Goal: Task Accomplishment & Management: Manage account settings

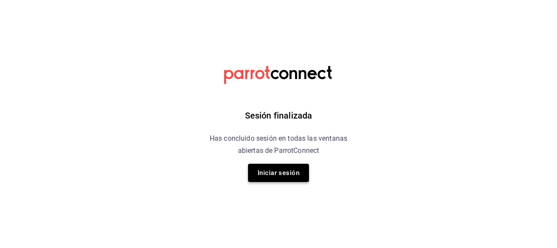
click at [285, 172] on button "Iniciar sesión" at bounding box center [278, 173] width 61 height 18
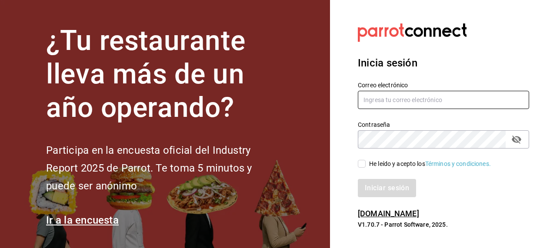
click at [388, 102] on input "text" at bounding box center [443, 100] width 171 height 18
paste input "kevincucalon@gmail.com"
type input "kevincucalon@gmail.com"
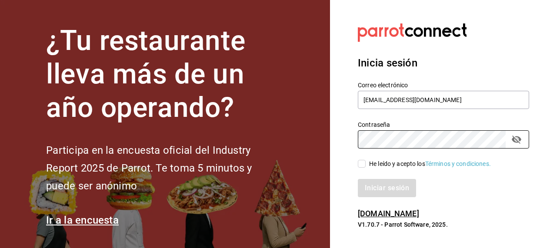
click at [366, 162] on span "He leído y acepto los Términos y condiciones." at bounding box center [428, 164] width 125 height 9
click at [366, 162] on input "He leído y acepto los Términos y condiciones." at bounding box center [362, 164] width 8 height 8
checkbox input "true"
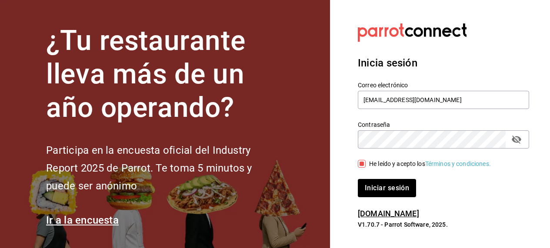
click at [514, 139] on icon "passwordField" at bounding box center [517, 140] width 10 height 8
click at [405, 189] on button "Iniciar sesión" at bounding box center [387, 188] width 59 height 18
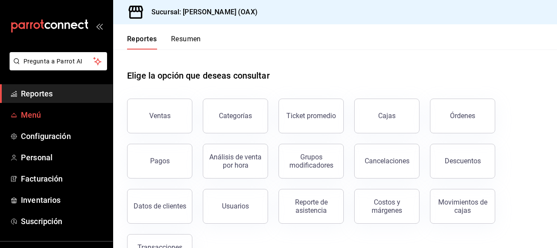
click at [41, 111] on span "Menú" at bounding box center [63, 115] width 85 height 12
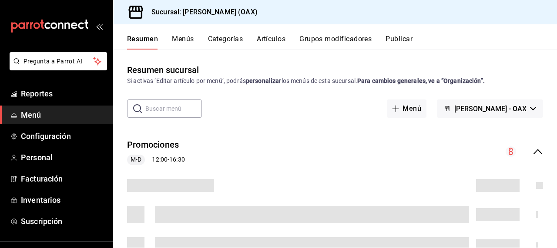
click at [275, 38] on button "Artículos" at bounding box center [271, 42] width 29 height 15
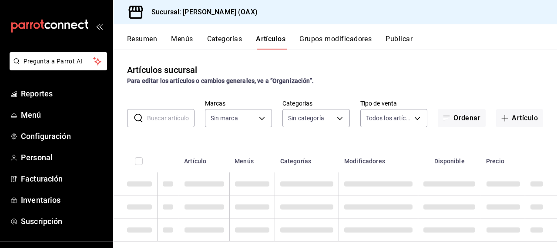
scroll to position [15, 0]
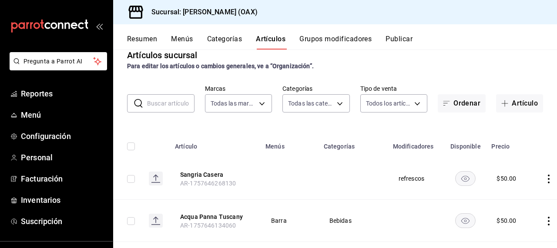
type input "654858c8-f9e8-4674-8848-47898b4d361c"
type input "8ed44f33-4397-48eb-a10c-df725be60192,463459c9-37eb-4576-8402-f641077c2631,cf85e…"
click at [510, 103] on button "Artículo" at bounding box center [519, 103] width 47 height 18
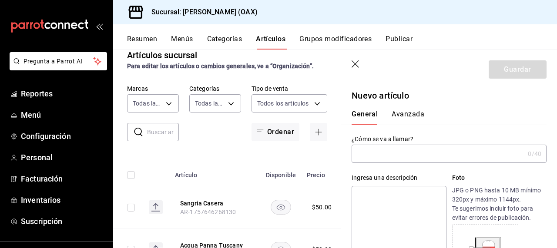
click at [399, 158] on input "text" at bounding box center [437, 153] width 173 height 17
type input "B"
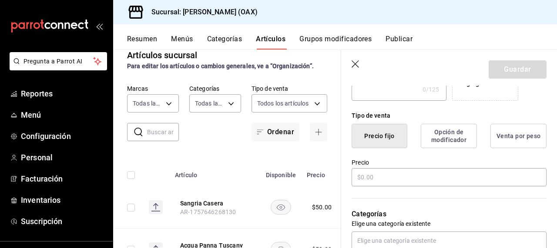
scroll to position [202, 0]
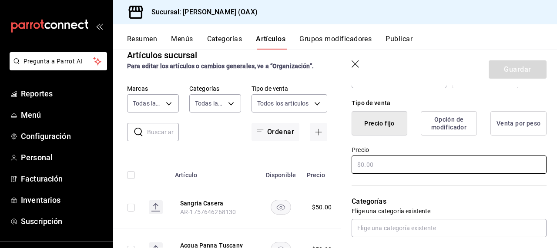
type input "Vaso de clamato"
click at [388, 163] on input "text" at bounding box center [448, 165] width 195 height 18
type input "$150.00"
click at [475, 187] on div "Categorías Elige una categoría existente" at bounding box center [443, 206] width 205 height 62
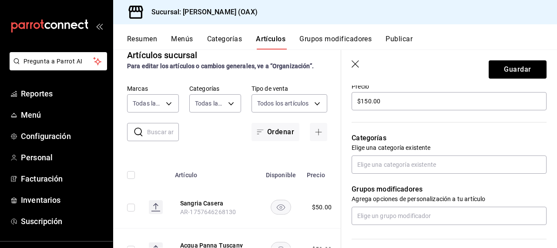
scroll to position [267, 0]
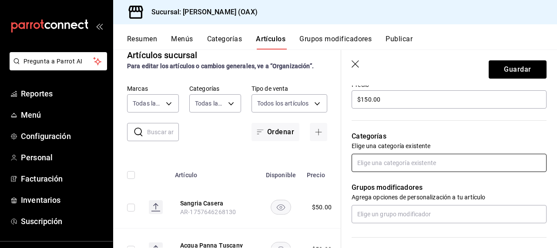
click at [394, 158] on input "text" at bounding box center [448, 163] width 195 height 18
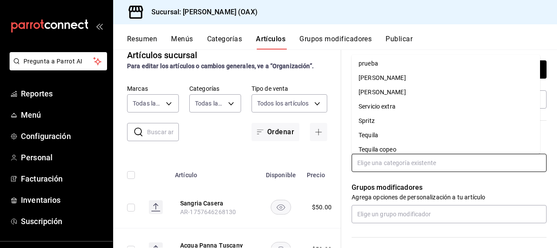
scroll to position [420, 0]
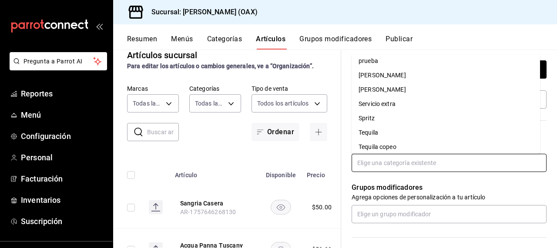
click at [376, 106] on li "Servicio extra" at bounding box center [445, 104] width 188 height 14
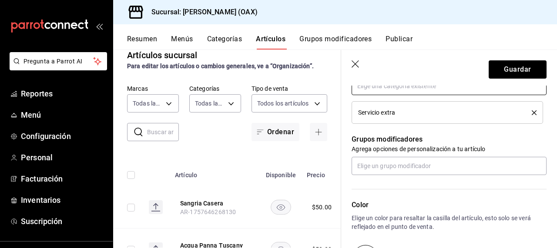
scroll to position [353, 0]
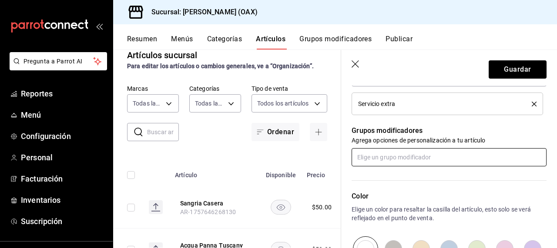
click at [372, 158] on input "text" at bounding box center [448, 157] width 195 height 18
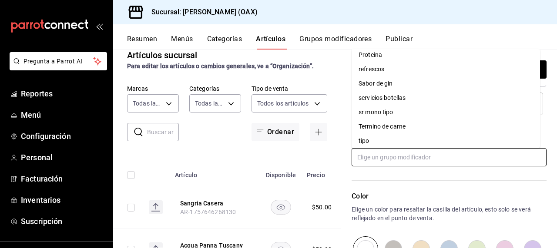
scroll to position [166, 0]
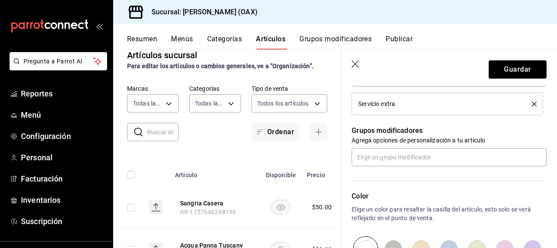
click at [440, 193] on p "Color" at bounding box center [448, 196] width 195 height 10
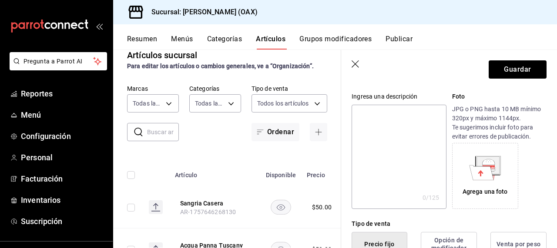
scroll to position [0, 0]
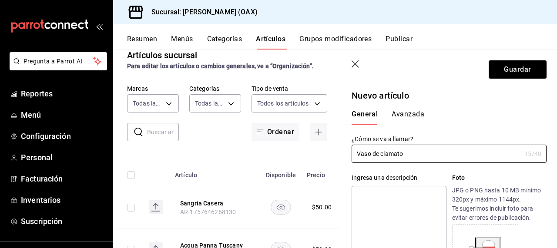
drag, startPoint x: 384, startPoint y: 154, endPoint x: 375, endPoint y: 167, distance: 15.3
click at [384, 154] on input "Vaso de clamato" at bounding box center [435, 153] width 169 height 17
type input "Vaso de Clamato"
click at [522, 71] on button "Guardar" at bounding box center [517, 69] width 58 height 18
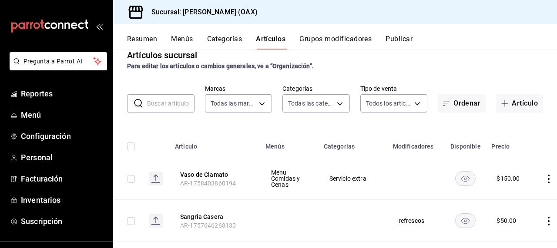
click at [398, 34] on div "Resumen Menús Categorías Artículos Grupos modificadores Publicar" at bounding box center [335, 36] width 444 height 25
click at [334, 37] on button "Grupos modificadores" at bounding box center [335, 42] width 72 height 15
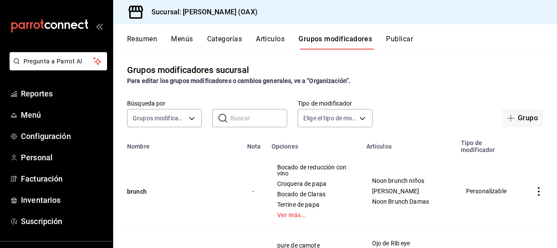
click at [254, 121] on input "text" at bounding box center [258, 118] width 57 height 17
click at [499, 53] on div "Grupos modificadores sucursal Para editar los grupos modificadores o cambios ge…" at bounding box center [335, 149] width 444 height 198
click at [277, 39] on button "Artículos" at bounding box center [270, 42] width 29 height 15
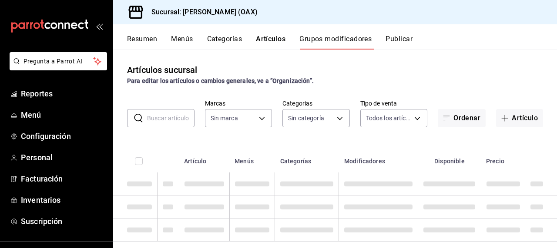
type input "654858c8-f9e8-4674-8848-47898b4d361c"
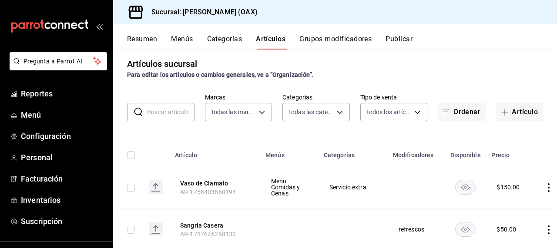
type input "8ed44f33-4397-48eb-a10c-df725be60192,463459c9-37eb-4576-8402-f641077c2631,cf85e…"
click at [544, 188] on icon "actions" at bounding box center [548, 187] width 9 height 9
click at [513, 188] on span "Editar" at bounding box center [511, 189] width 23 height 9
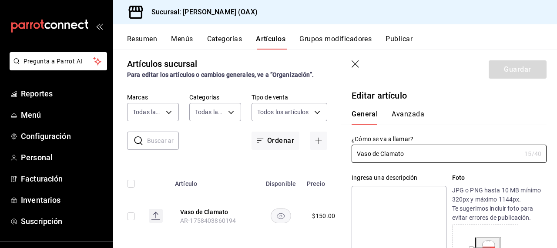
type input "$150.00"
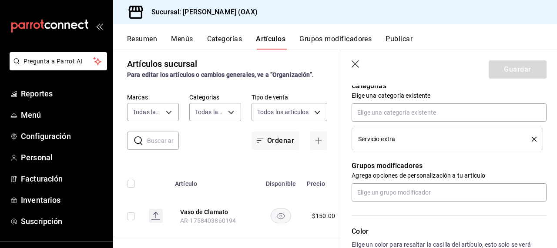
scroll to position [300, 0]
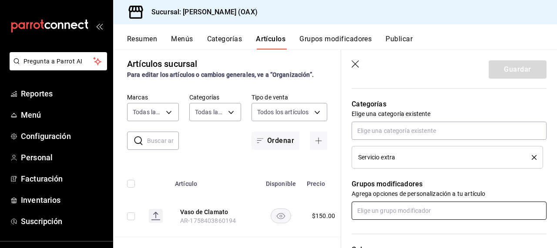
click at [402, 211] on input "text" at bounding box center [448, 211] width 195 height 18
type input "b"
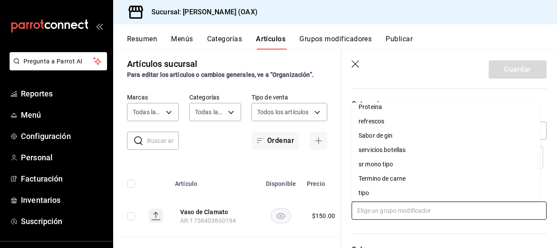
scroll to position [166, 0]
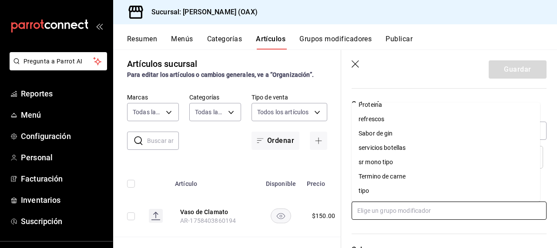
click at [395, 147] on div "servicios botellas" at bounding box center [381, 147] width 47 height 9
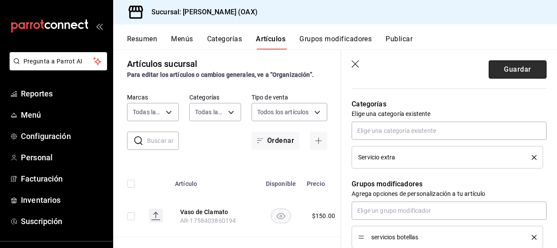
click at [510, 70] on button "Guardar" at bounding box center [517, 69] width 58 height 18
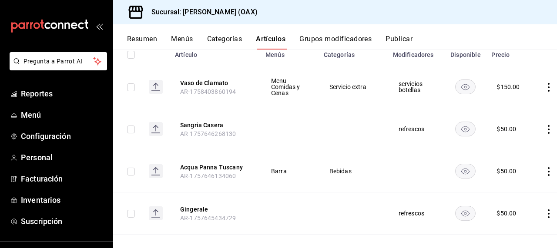
scroll to position [118, 0]
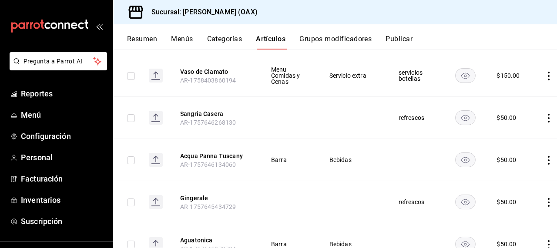
click at [547, 156] on icon "actions" at bounding box center [548, 160] width 2 height 9
click at [514, 180] on span "Editar" at bounding box center [511, 180] width 23 height 9
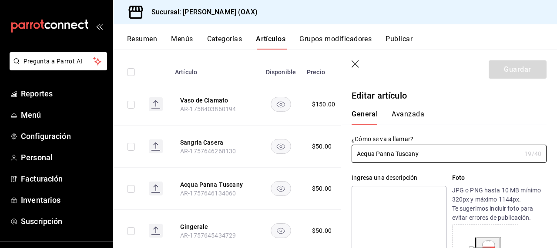
type input "$50.00"
click at [357, 63] on icon "button" at bounding box center [355, 64] width 9 height 9
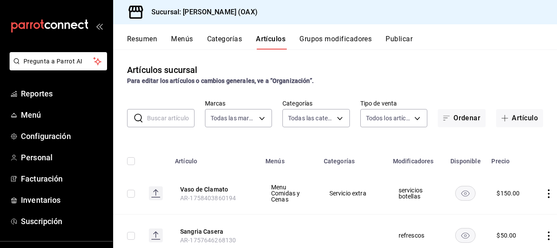
click at [424, 68] on div "Artículos sucursal Para editar los artículos o cambios generales, ve a “Organiz…" at bounding box center [335, 74] width 444 height 22
click at [520, 61] on div "Artículos sucursal Para editar los artículos o cambios generales, ve a “Organiz…" at bounding box center [335, 149] width 444 height 198
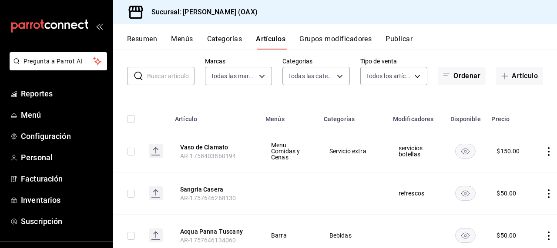
scroll to position [44, 0]
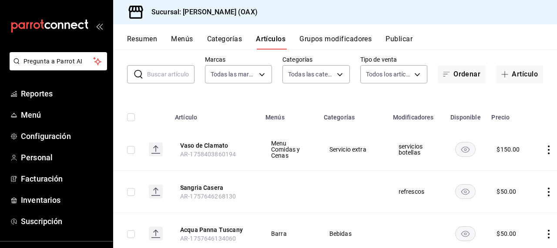
click at [544, 149] on icon "actions" at bounding box center [548, 150] width 9 height 9
click at [515, 170] on span "Editar" at bounding box center [511, 170] width 23 height 9
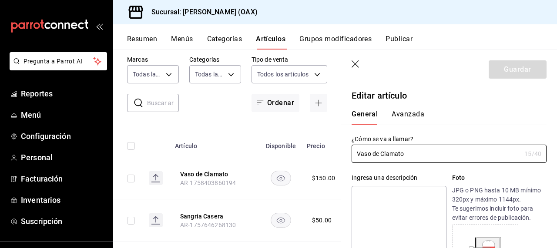
type input "$150.00"
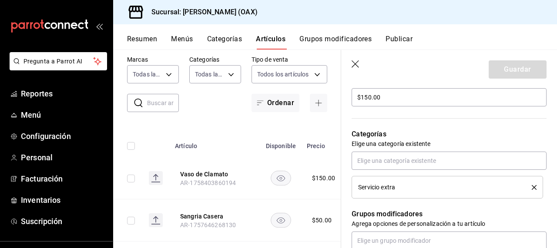
scroll to position [272, 0]
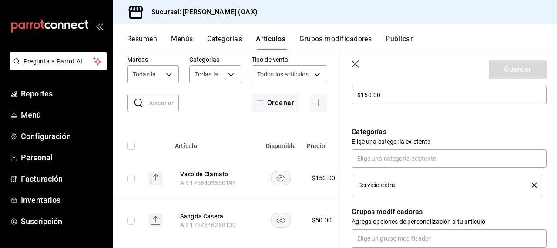
click at [531, 185] on icon "delete" at bounding box center [533, 185] width 5 height 5
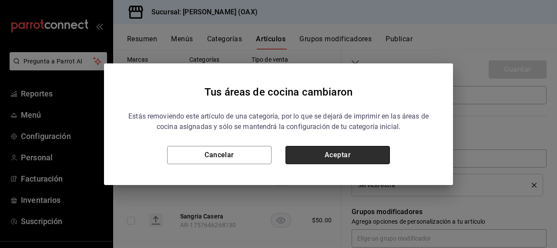
click at [357, 153] on button "Aceptar" at bounding box center [337, 155] width 104 height 18
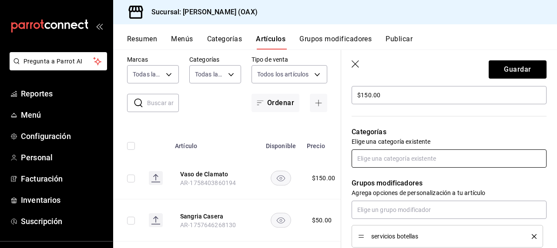
click at [388, 160] on input "text" at bounding box center [448, 159] width 195 height 18
type input "b"
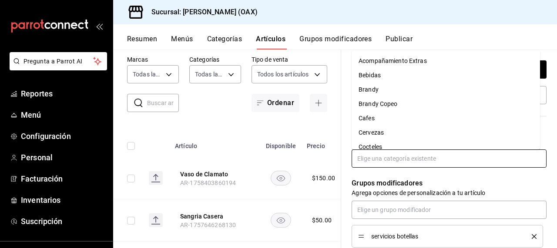
click at [375, 79] on li "Bebidas" at bounding box center [445, 75] width 188 height 14
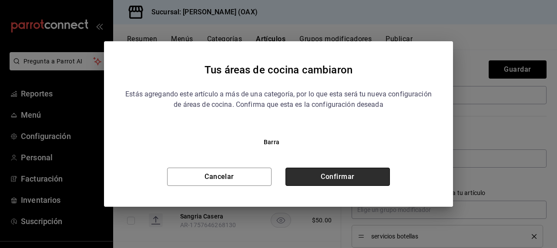
click at [349, 174] on button "Confirmar" at bounding box center [337, 177] width 104 height 18
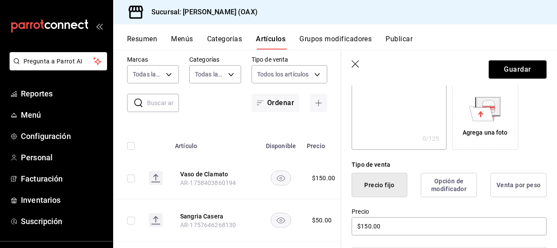
scroll to position [139, 0]
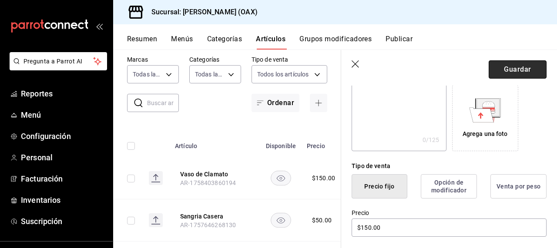
click at [512, 71] on button "Guardar" at bounding box center [517, 69] width 58 height 18
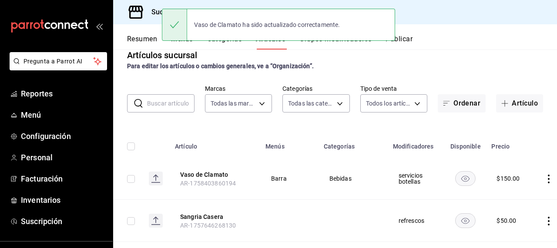
click at [447, 51] on div "Artículos sucursal Para editar los artículos o cambios generales, ve a “Organiz…" at bounding box center [335, 60] width 444 height 22
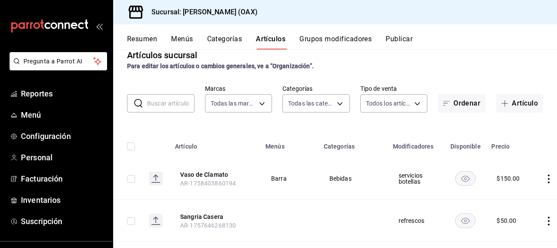
click at [403, 36] on button "Publicar" at bounding box center [398, 42] width 27 height 15
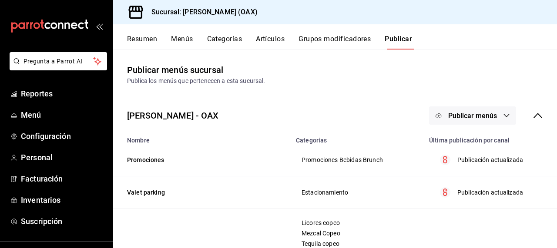
click at [395, 39] on button "Publicar" at bounding box center [397, 42] width 27 height 15
click at [274, 43] on button "Artículos" at bounding box center [270, 42] width 29 height 15
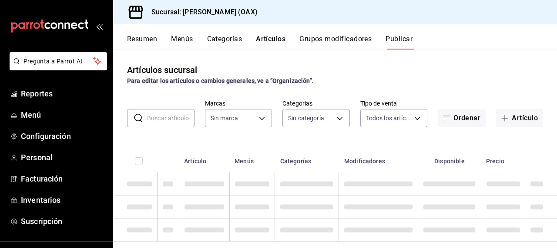
type input "654858c8-f9e8-4674-8848-47898b4d361c"
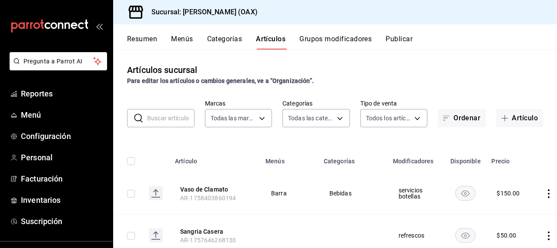
type input "8ed44f33-4397-48eb-a10c-df725be60192,463459c9-37eb-4576-8402-f641077c2631,cf85e…"
click at [547, 193] on icon "actions" at bounding box center [548, 194] width 2 height 9
click at [511, 188] on span "Editar" at bounding box center [511, 189] width 23 height 9
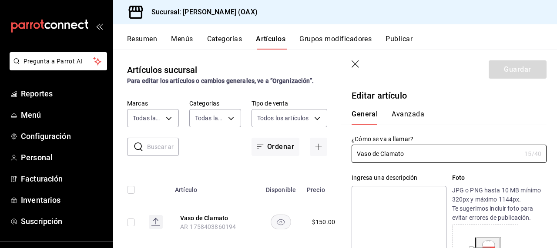
type input "$150.00"
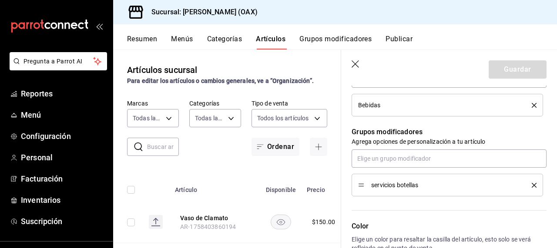
scroll to position [346, 0]
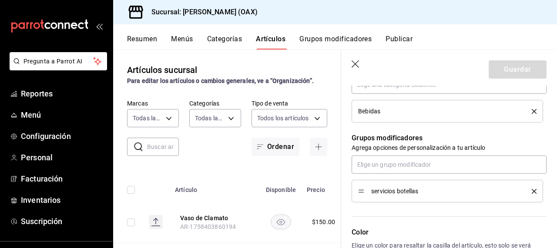
click at [531, 190] on icon "delete" at bounding box center [533, 191] width 5 height 5
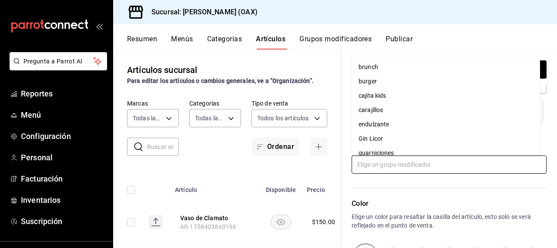
click at [384, 164] on input "text" at bounding box center [448, 165] width 195 height 18
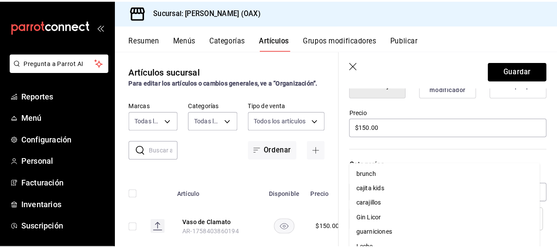
scroll to position [245, 0]
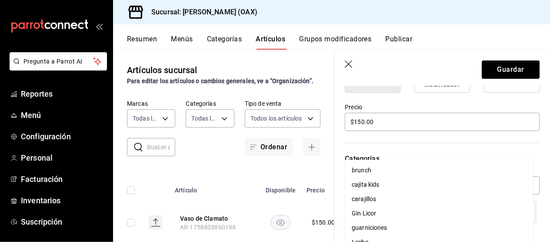
type input "c"
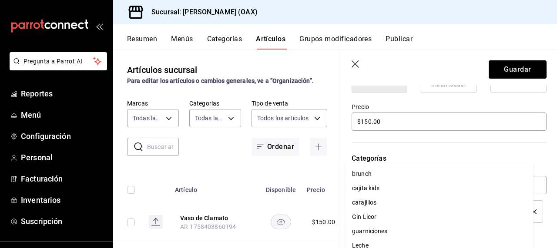
click at [537, 140] on div "Editar artículo General Avanzada ¿Cómo se va a llamar? Vaso de Clamato 15 /40 ¿…" at bounding box center [449, 159] width 216 height 638
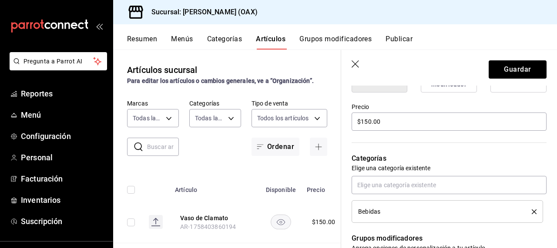
click at [531, 210] on icon "delete" at bounding box center [533, 212] width 5 height 5
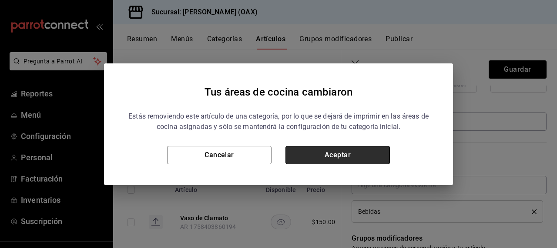
click at [356, 155] on button "Aceptar" at bounding box center [337, 155] width 104 height 18
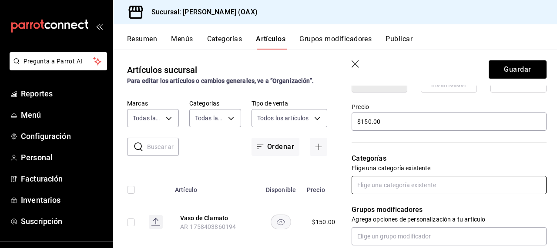
click at [378, 185] on input "text" at bounding box center [448, 185] width 195 height 18
type input "c"
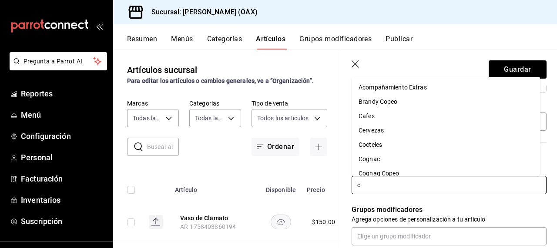
click at [368, 130] on li "Cervezas" at bounding box center [445, 130] width 188 height 14
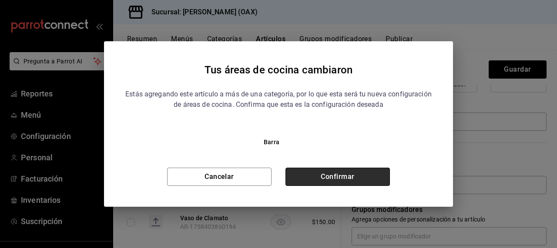
click at [331, 177] on button "Confirmar" at bounding box center [337, 177] width 104 height 18
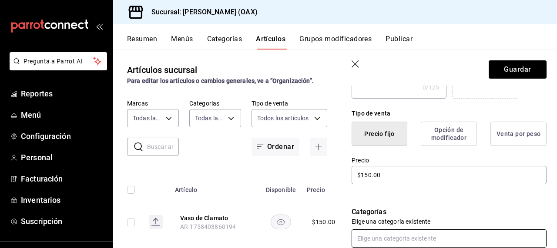
scroll to position [189, 0]
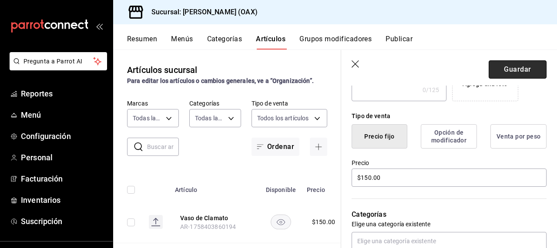
click at [508, 70] on button "Guardar" at bounding box center [517, 69] width 58 height 18
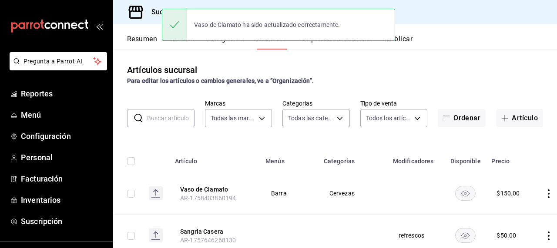
click at [408, 43] on button "Publicar" at bounding box center [398, 42] width 27 height 15
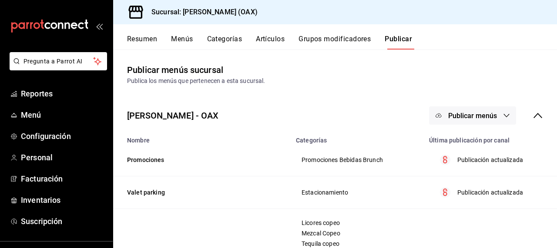
click at [275, 40] on button "Artículos" at bounding box center [270, 42] width 29 height 15
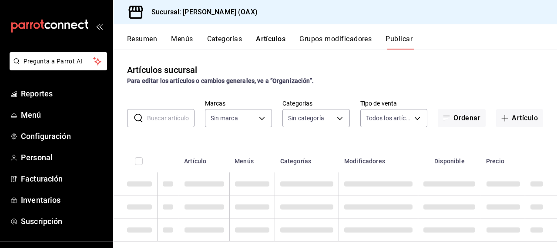
type input "654858c8-f9e8-4674-8848-47898b4d361c"
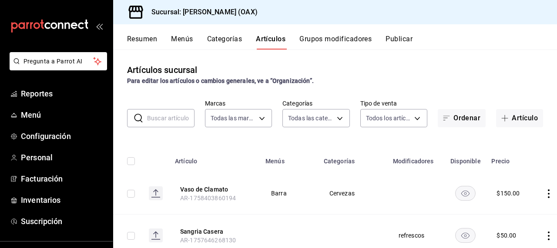
type input "8ed44f33-4397-48eb-a10c-df725be60192,463459c9-37eb-4576-8402-f641077c2631,cf85e…"
